Goal: Entertainment & Leisure: Browse casually

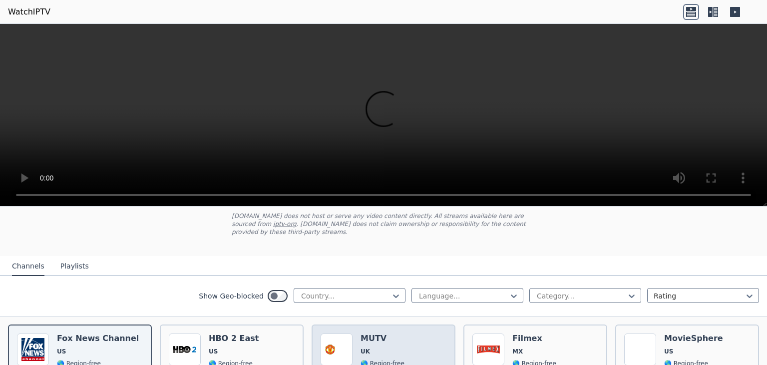
scroll to position [59, 0]
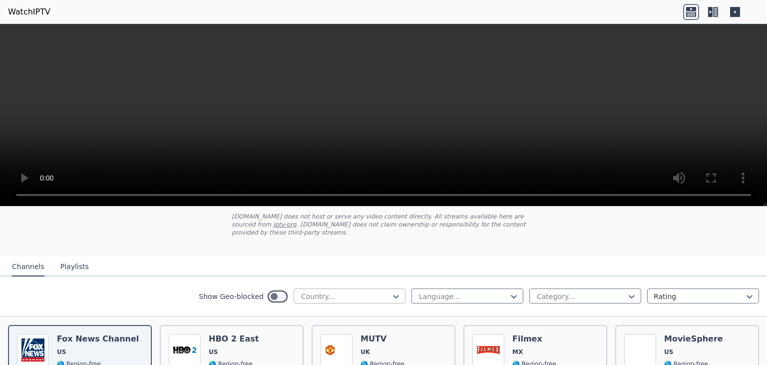
click at [352, 291] on div at bounding box center [345, 296] width 91 height 10
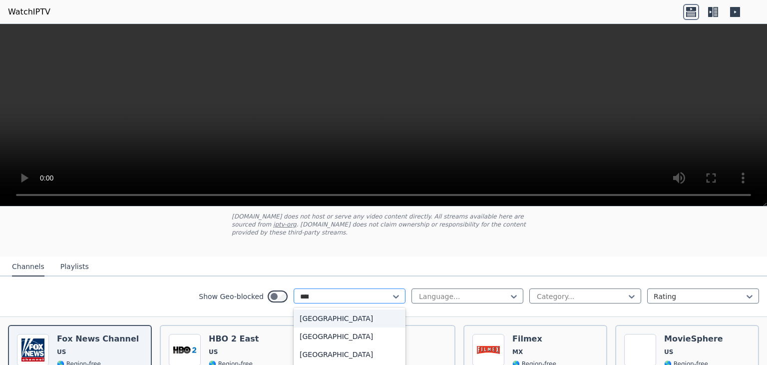
type input "*****"
click at [315, 311] on div "[GEOGRAPHIC_DATA]" at bounding box center [350, 318] width 112 height 18
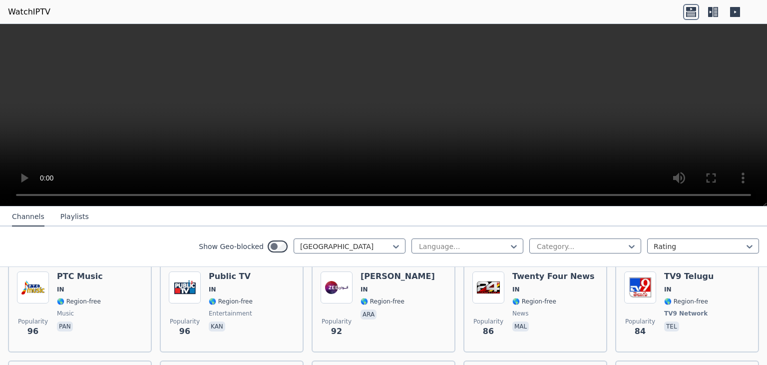
scroll to position [717, 0]
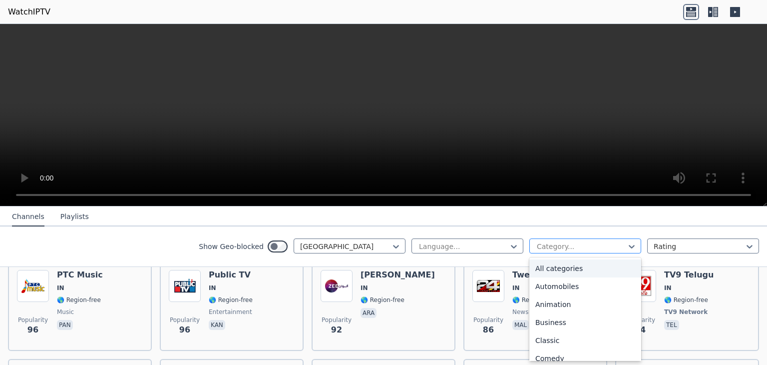
click at [551, 244] on div at bounding box center [581, 246] width 91 height 10
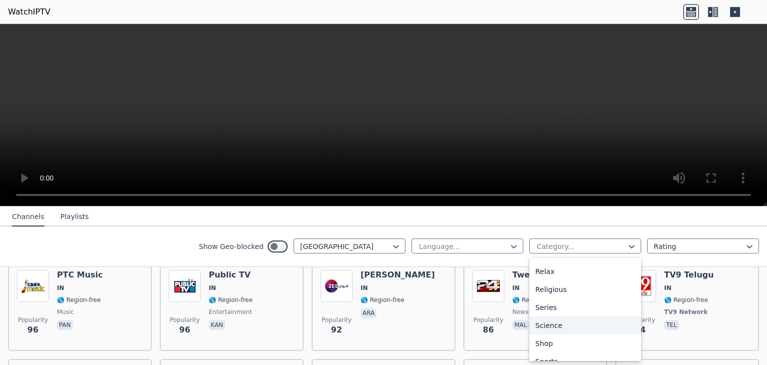
scroll to position [386, 0]
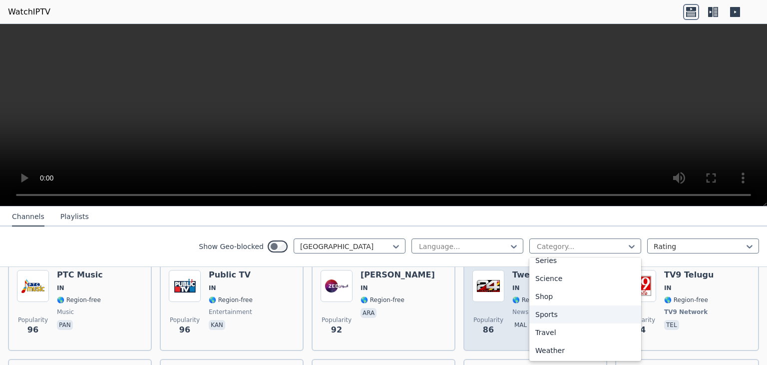
click at [552, 308] on div "Sports" at bounding box center [586, 314] width 112 height 18
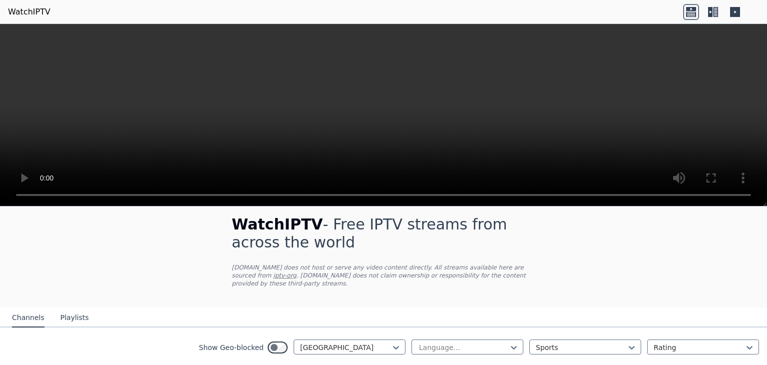
scroll to position [52, 0]
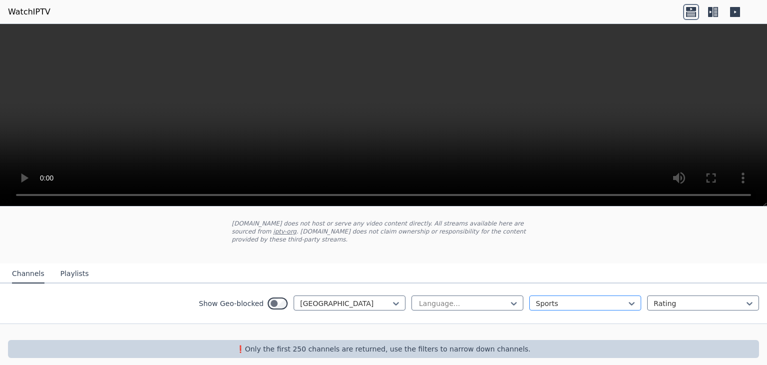
click at [561, 298] on div at bounding box center [581, 303] width 91 height 10
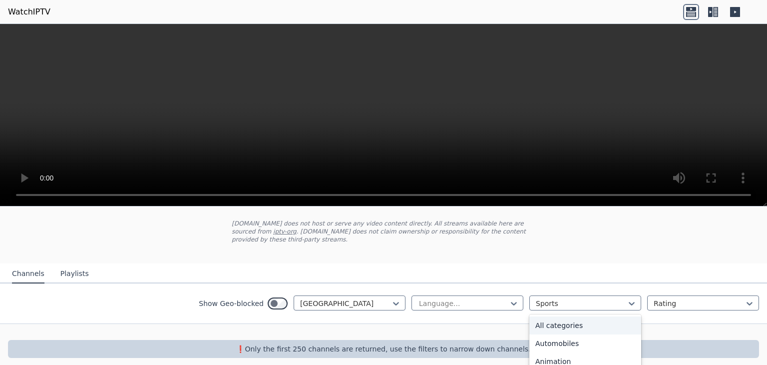
click at [554, 316] on div "All categories" at bounding box center [586, 325] width 112 height 18
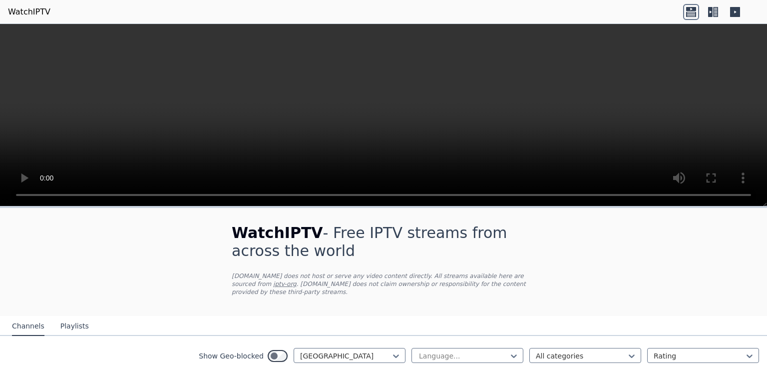
click at [64, 317] on button "Playlists" at bounding box center [74, 326] width 28 height 19
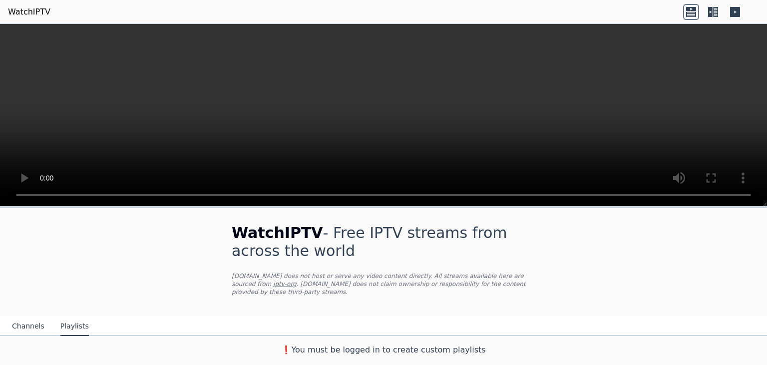
click at [23, 317] on button "Channels" at bounding box center [28, 326] width 32 height 19
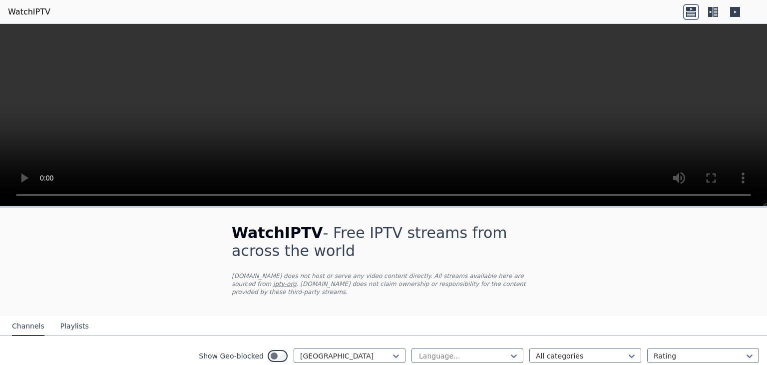
click at [717, 11] on icon at bounding box center [715, 12] width 5 height 10
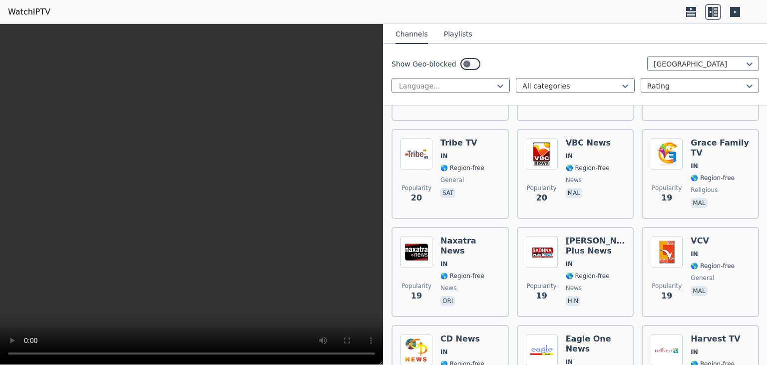
scroll to position [4141, 0]
